Goal: Task Accomplishment & Management: Manage account settings

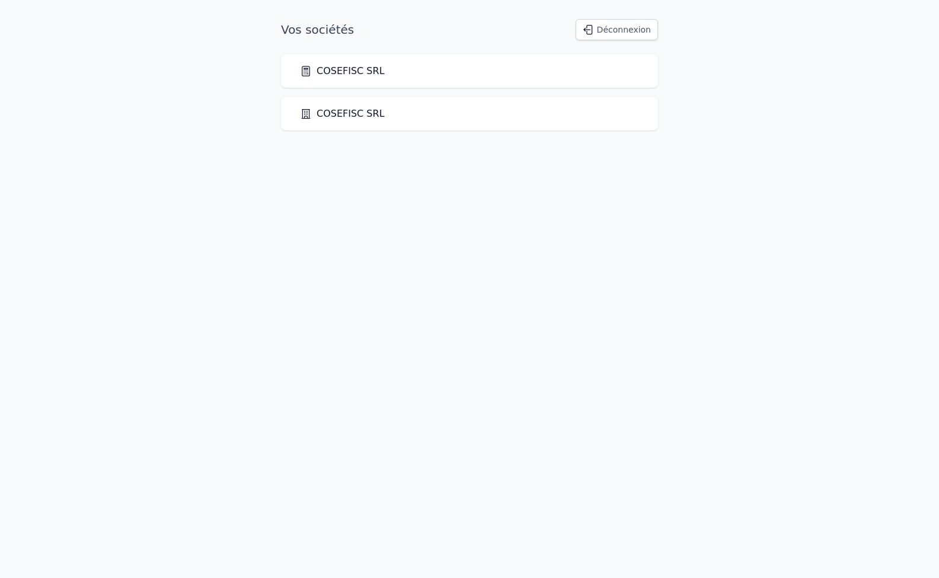
click at [360, 72] on link "COSEFISC SRL" at bounding box center [342, 71] width 85 height 14
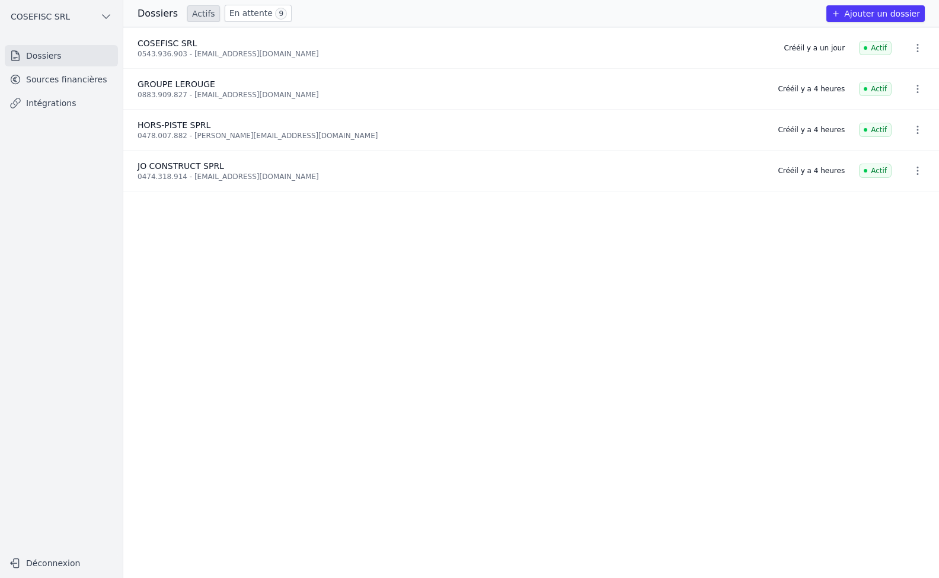
click at [63, 79] on link "Sources financières" at bounding box center [61, 79] width 113 height 21
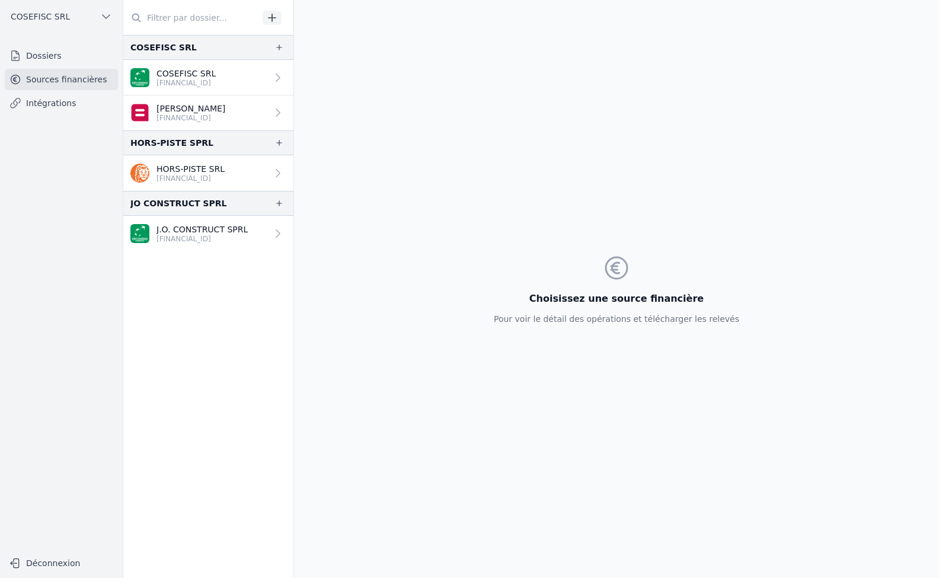
click at [29, 58] on link "Dossiers" at bounding box center [61, 55] width 113 height 21
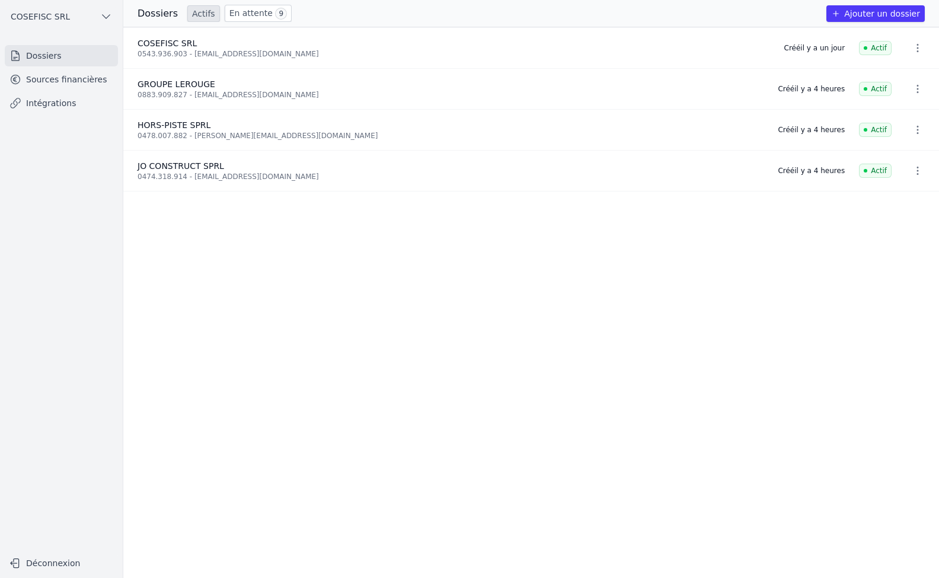
click at [917, 85] on icon "button" at bounding box center [918, 89] width 2 height 8
click at [722, 94] on div at bounding box center [469, 289] width 939 height 578
click at [63, 79] on link "Sources financières" at bounding box center [61, 79] width 113 height 21
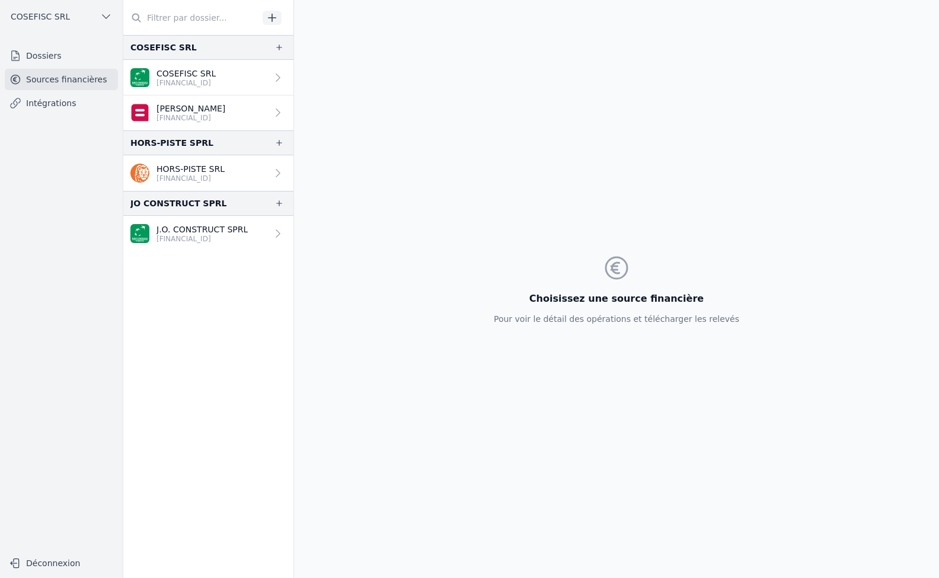
click at [170, 170] on p "HORS-PISTE SRL" at bounding box center [191, 169] width 68 height 12
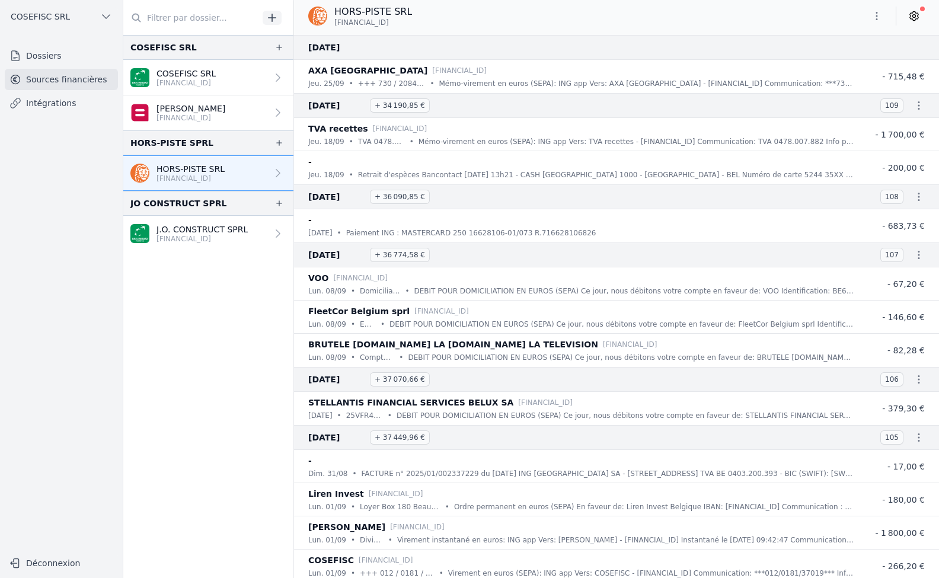
click at [40, 101] on link "Intégrations" at bounding box center [61, 102] width 113 height 21
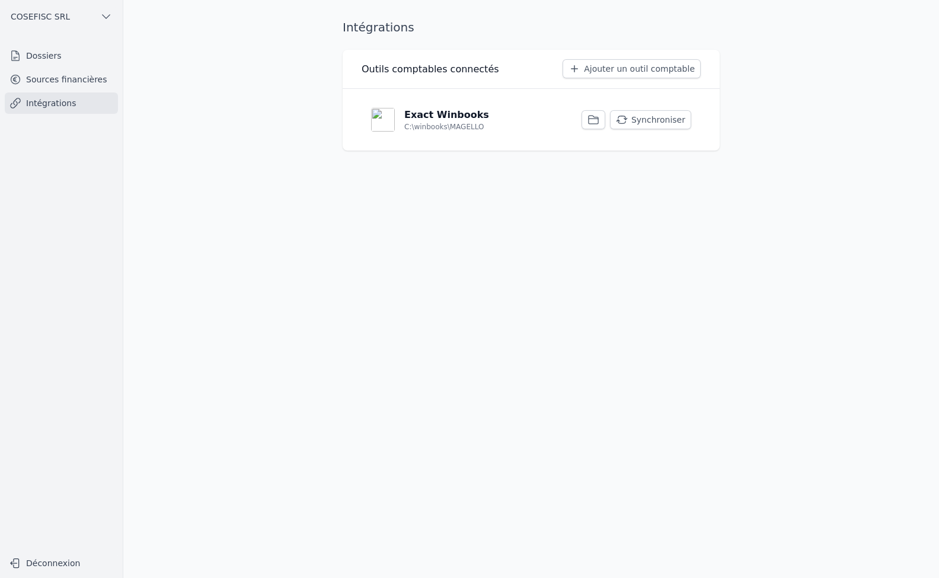
click at [437, 125] on p "C:\winbooks\MAGELLO" at bounding box center [443, 126] width 79 height 9
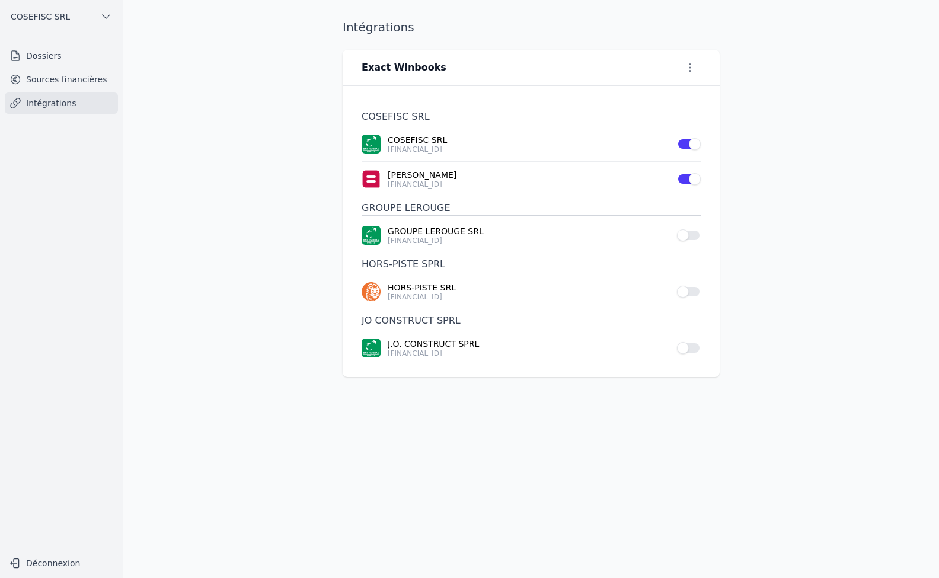
click at [688, 238] on button "Use setting" at bounding box center [689, 235] width 24 height 12
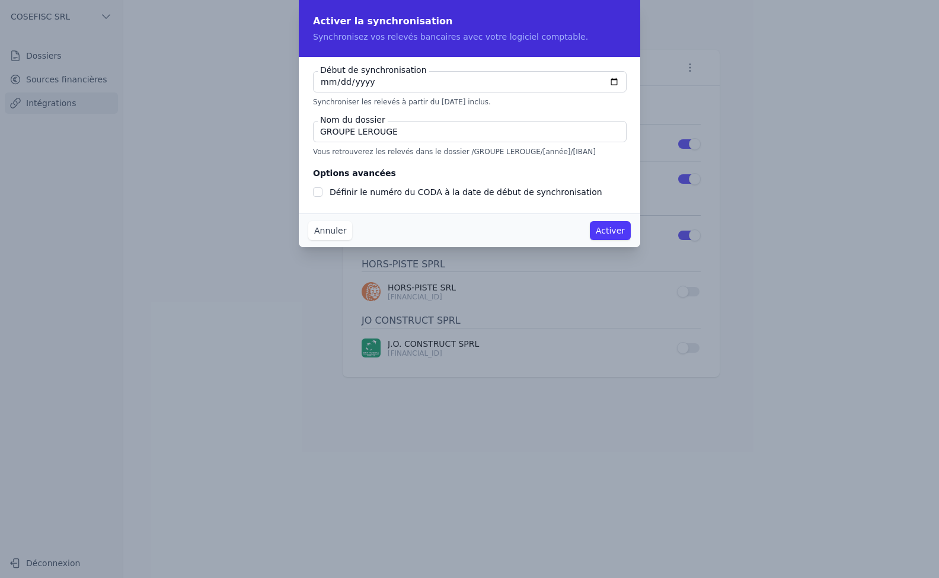
click at [616, 79] on input "[DATE]" at bounding box center [470, 81] width 314 height 21
type input "[DATE]"
checkbox input "false"
type input "[DATE]"
click at [607, 226] on button "Activer" at bounding box center [610, 230] width 41 height 19
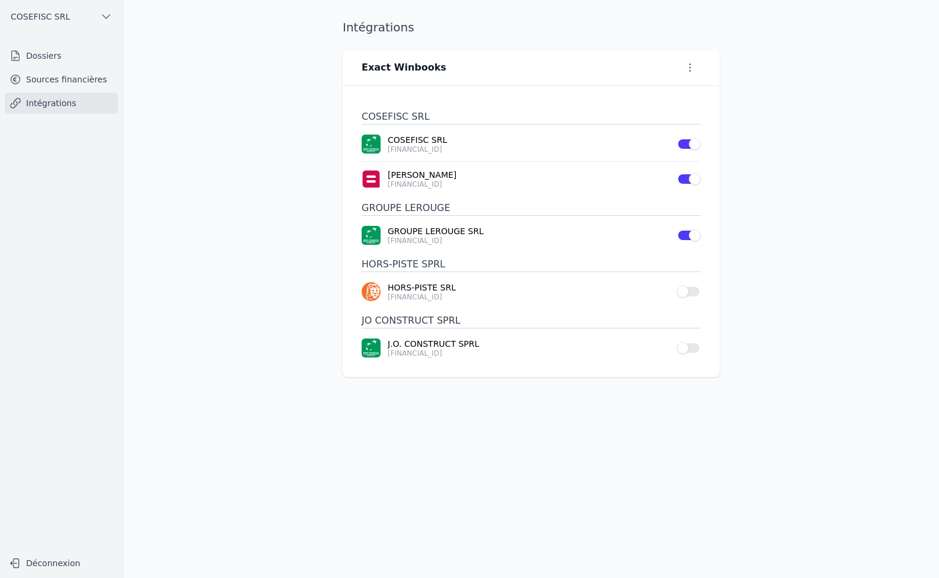
click at [688, 291] on button "Use setting" at bounding box center [689, 292] width 24 height 12
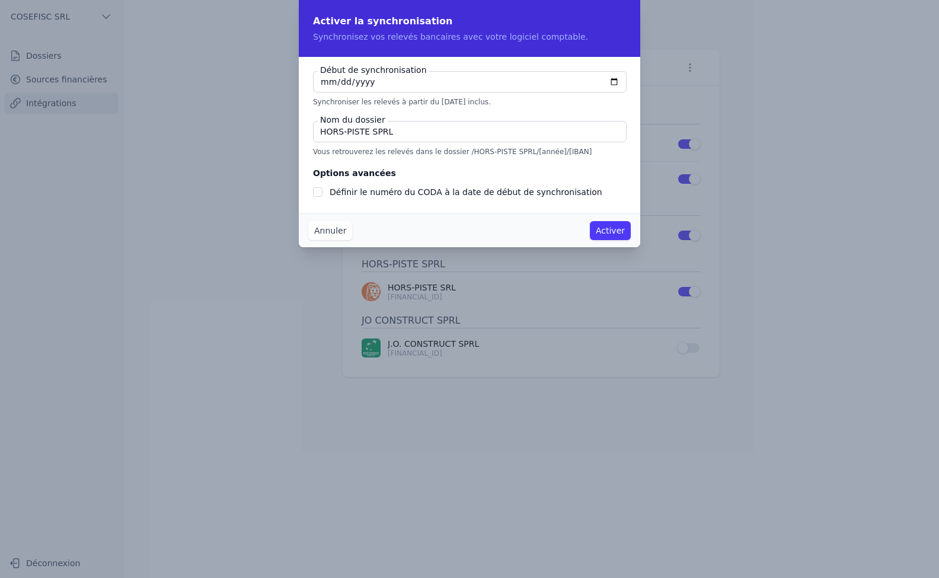
click at [612, 79] on input "[DATE]" at bounding box center [470, 81] width 314 height 21
type input "[DATE]"
checkbox input "false"
type input "[DATE]"
click at [611, 229] on button "Activer" at bounding box center [610, 230] width 41 height 19
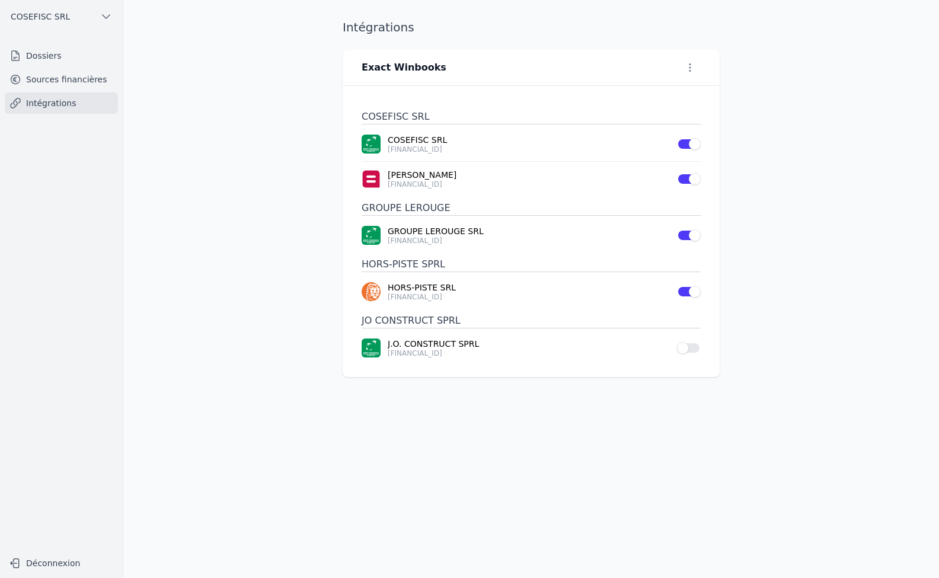
click at [682, 347] on button "Use setting" at bounding box center [689, 348] width 24 height 12
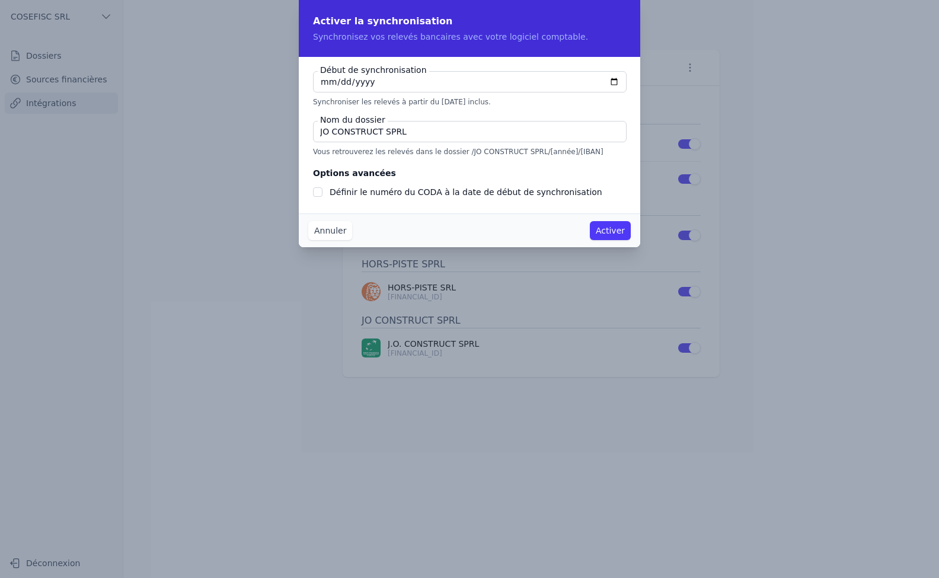
click at [616, 80] on input "[DATE]" at bounding box center [470, 81] width 314 height 21
type input "[DATE]"
checkbox input "false"
type input "[DATE]"
click at [611, 236] on button "Activer" at bounding box center [610, 230] width 41 height 19
